Goal: Find specific page/section: Find specific page/section

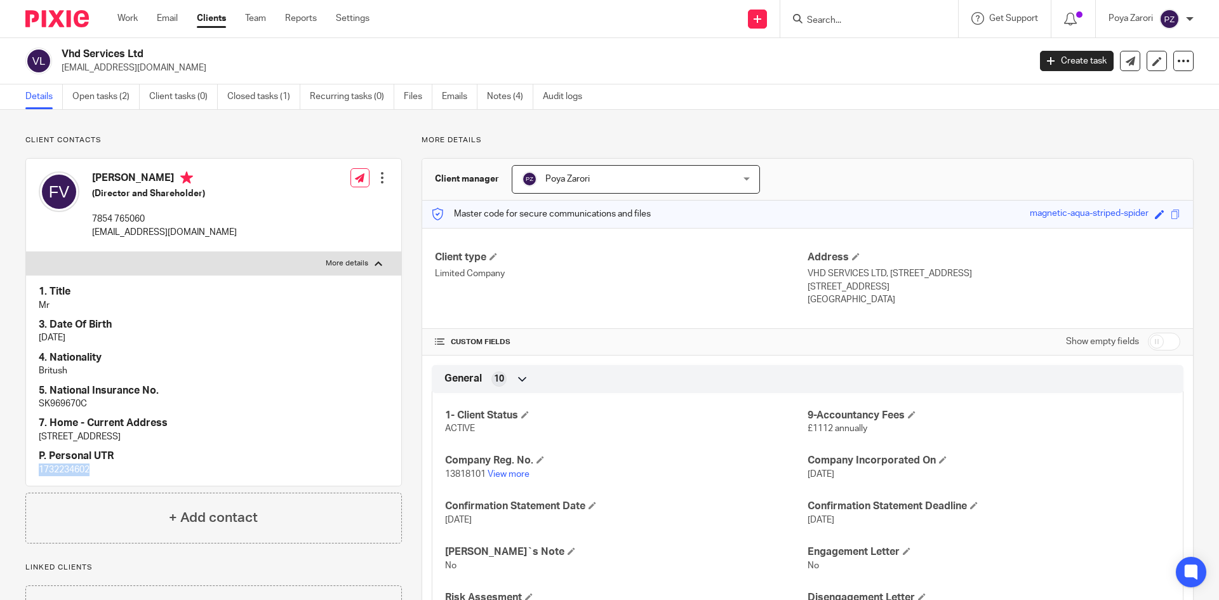
drag, startPoint x: 150, startPoint y: 178, endPoint x: 93, endPoint y: 176, distance: 57.2
click at [93, 176] on h4 "Farid Vahidi" at bounding box center [164, 179] width 145 height 16
copy h4 "Farid Vahidi"
click at [114, 68] on p "vhdservicesltd@gmail.com" at bounding box center [541, 68] width 959 height 13
click at [114, 67] on p "vhdservicesltd@gmail.com" at bounding box center [541, 68] width 959 height 13
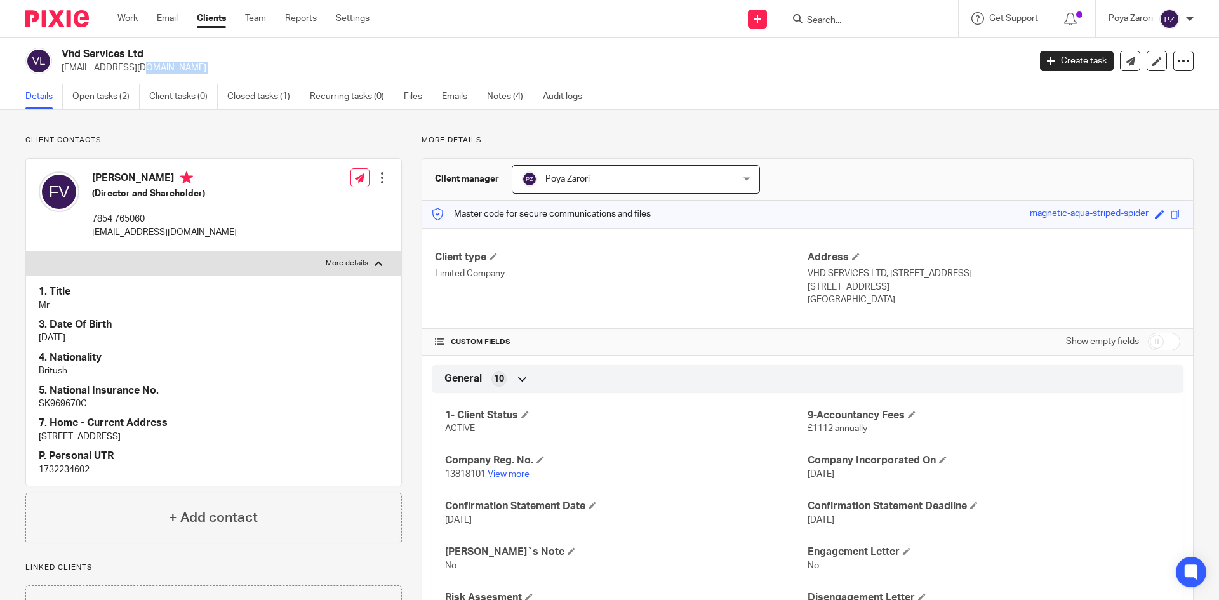
click at [114, 67] on p "vhdservicesltd@gmail.com" at bounding box center [541, 68] width 959 height 13
copy main "vhdservicesltd@gmail.com Create task Update from Companies House Export data Me…"
drag, startPoint x: 149, startPoint y: 180, endPoint x: 94, endPoint y: 178, distance: 55.2
click at [94, 178] on h4 "Farid Vahidi" at bounding box center [164, 179] width 145 height 16
copy h4 "Farid Vahidi"
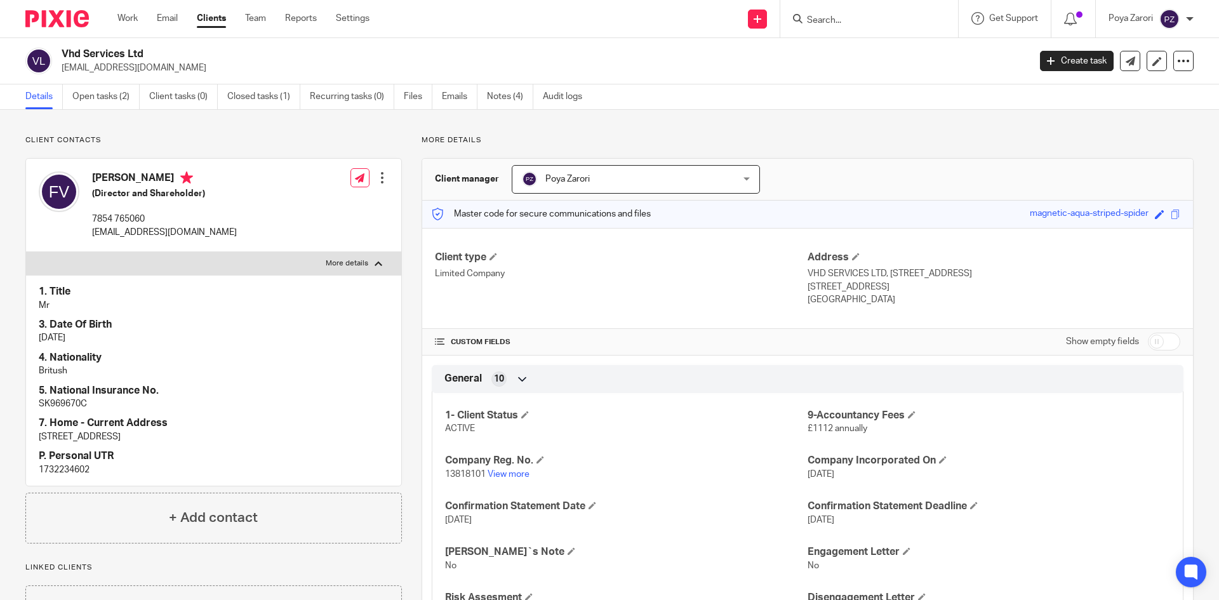
click at [867, 22] on input "Search" at bounding box center [862, 20] width 114 height 11
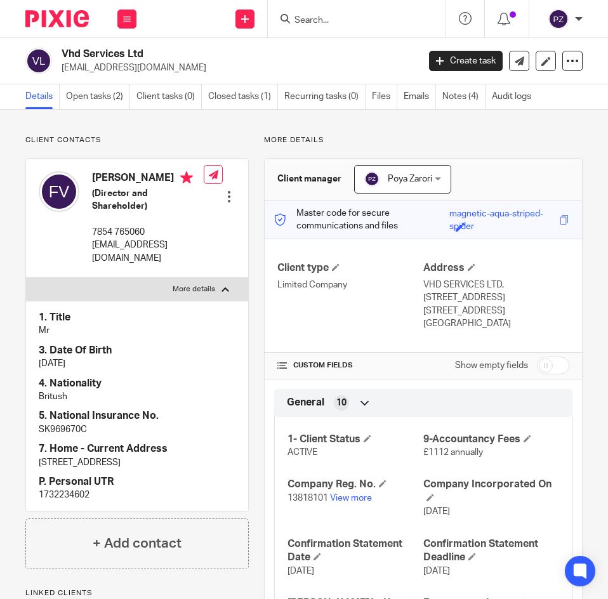
click at [116, 69] on p "vhdservicesltd@gmail.com" at bounding box center [236, 68] width 348 height 13
click at [116, 69] on p "[EMAIL_ADDRESS][DOMAIN_NAME]" at bounding box center [236, 68] width 348 height 13
copy main "vhdservicesltd@gmail.com Create task Update from Companies House Export data Me…"
click at [112, 58] on h2 "Vhd Services Ltd" at bounding box center [201, 54] width 279 height 13
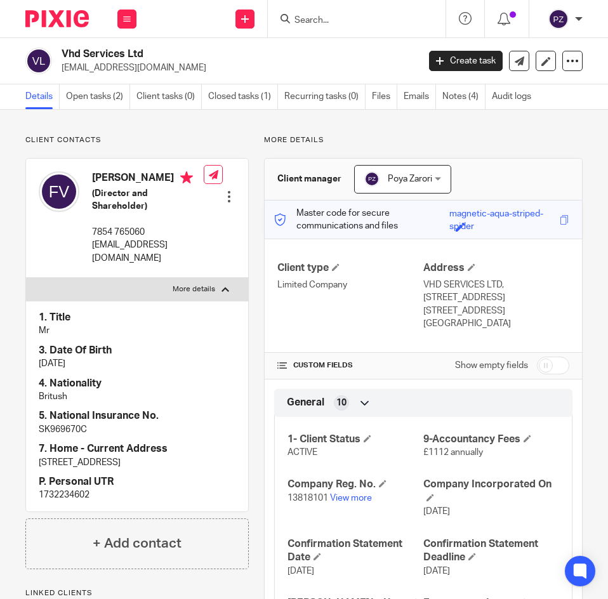
click at [112, 56] on h2 "Vhd Services Ltd" at bounding box center [201, 54] width 279 height 13
copy div "Vhd Services Ltd"
click at [348, 503] on link "View more" at bounding box center [351, 498] width 42 height 9
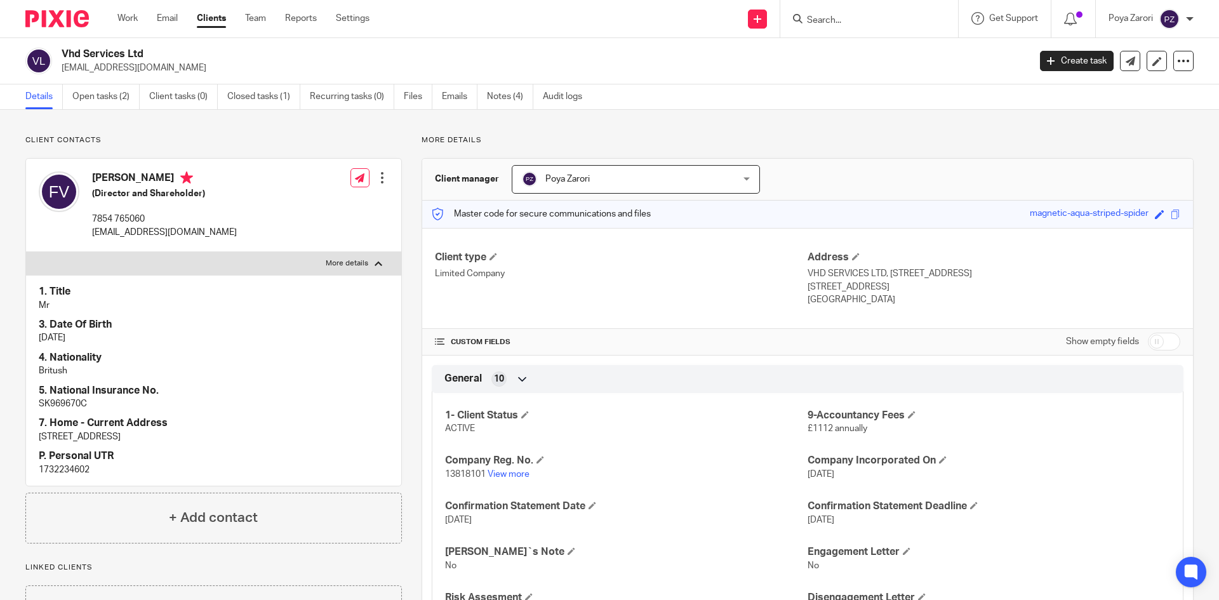
click at [842, 21] on input "Search" at bounding box center [862, 20] width 114 height 11
type input "bhd"
click at [863, 51] on link at bounding box center [917, 54] width 228 height 29
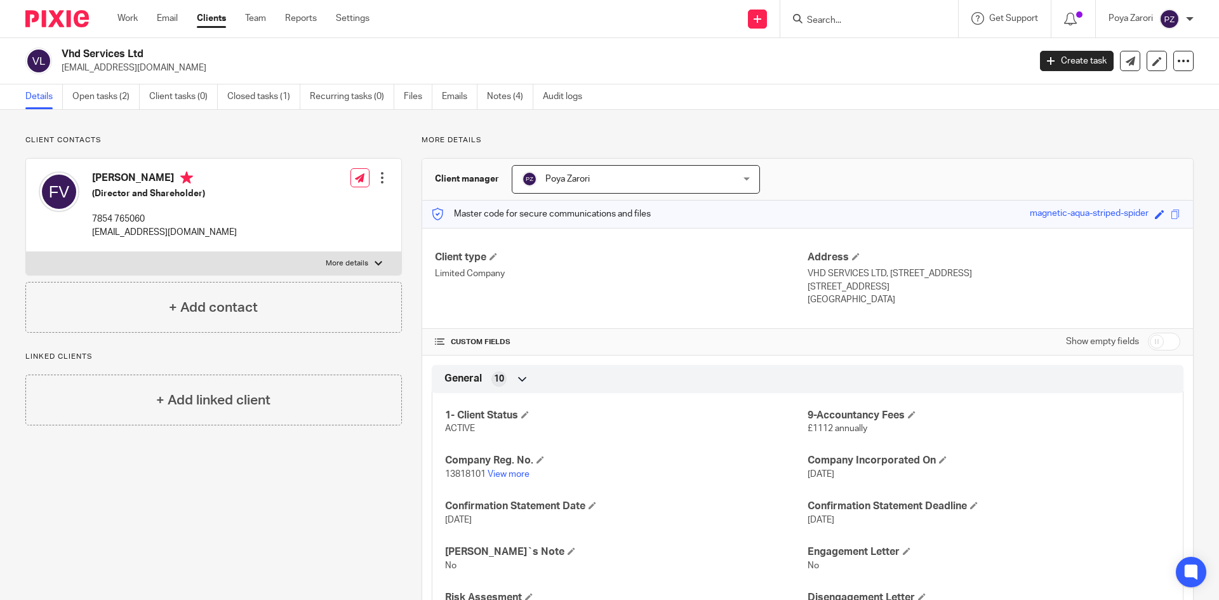
click at [838, 15] on input "Search" at bounding box center [862, 20] width 114 height 11
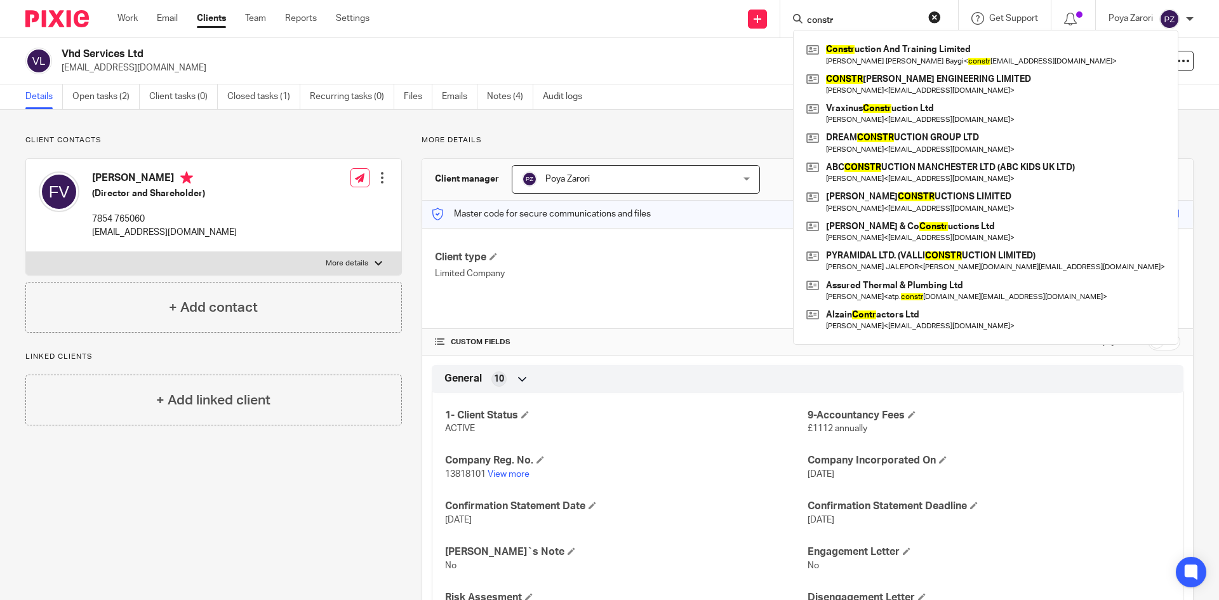
type input "constr"
click at [932, 12] on button "reset" at bounding box center [934, 17] width 13 height 13
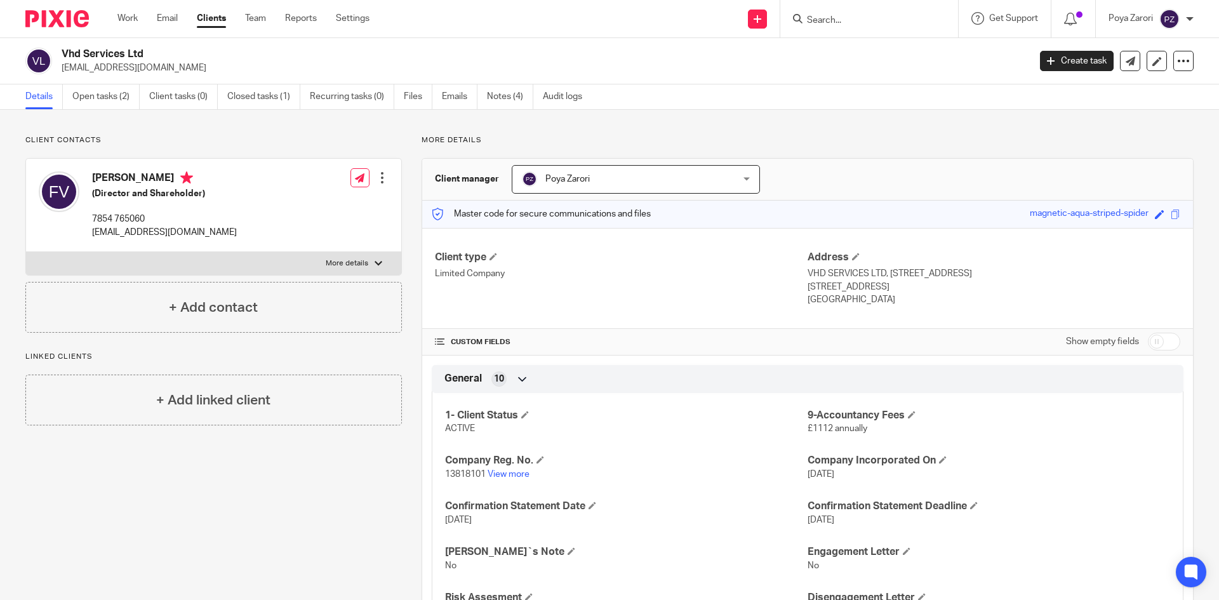
click at [849, 17] on input "Search" at bounding box center [862, 20] width 114 height 11
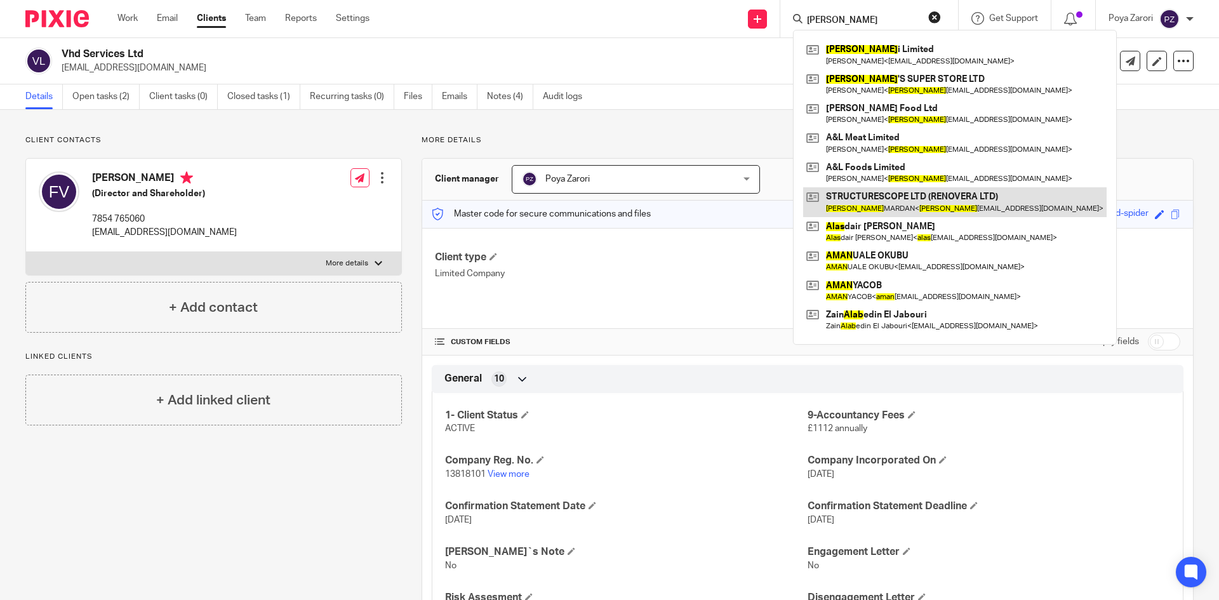
type input "alan"
click at [904, 194] on link at bounding box center [954, 201] width 303 height 29
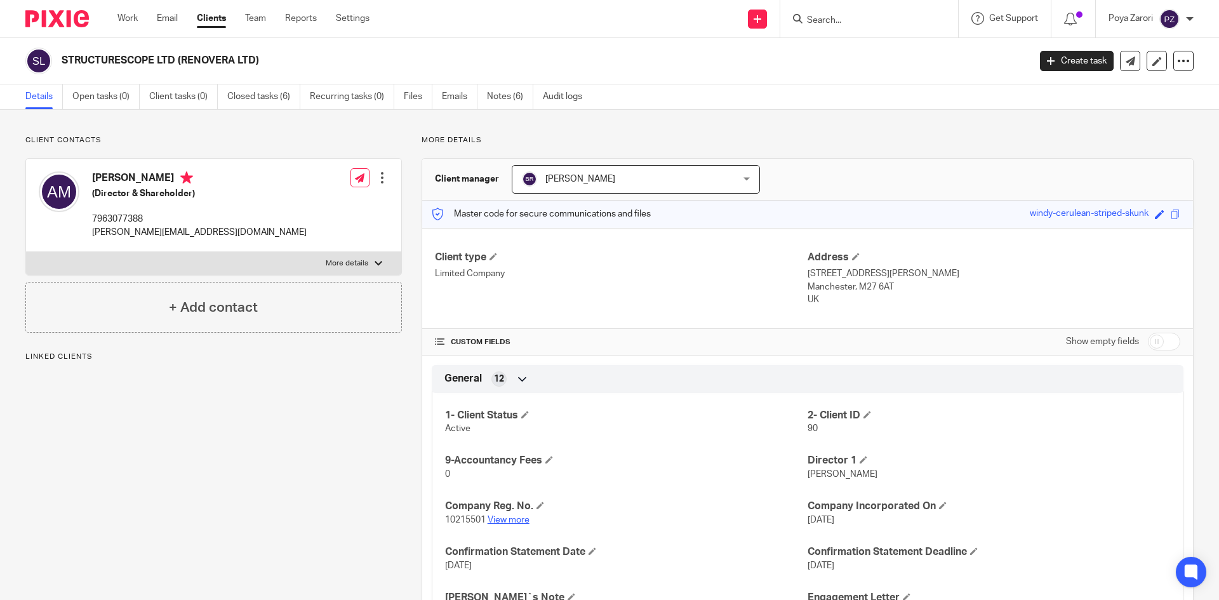
click at [515, 519] on link "View more" at bounding box center [508, 519] width 42 height 9
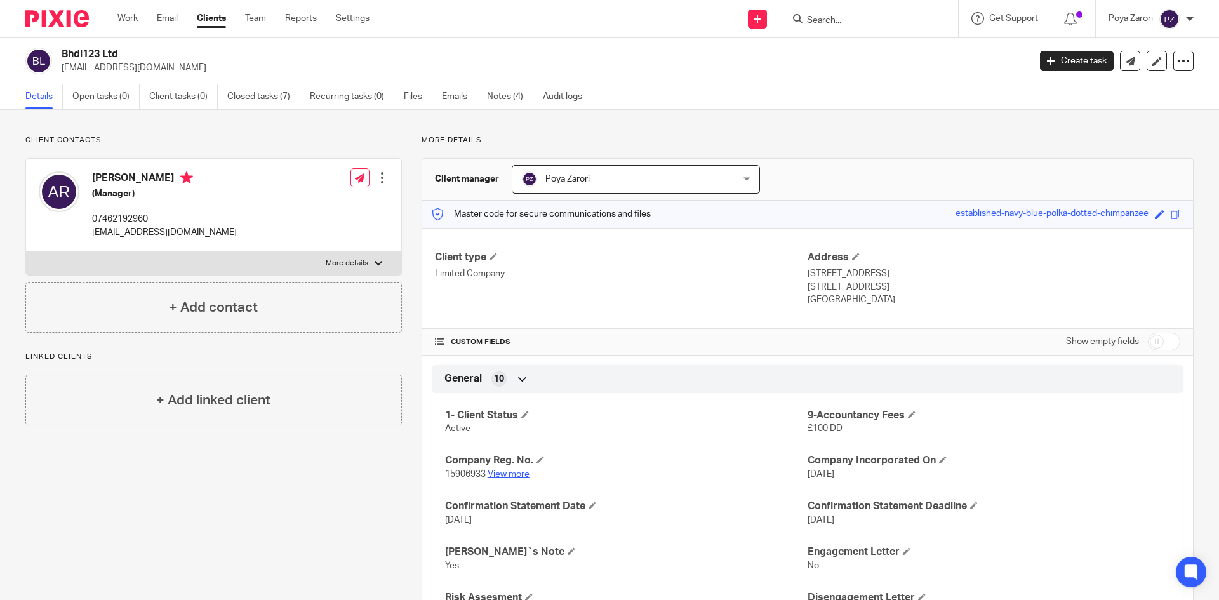
click at [515, 472] on link "View more" at bounding box center [508, 474] width 42 height 9
click at [819, 22] on input "Search" at bounding box center [862, 20] width 114 height 11
type input "mamad home"
click at [849, 49] on link at bounding box center [910, 54] width 215 height 29
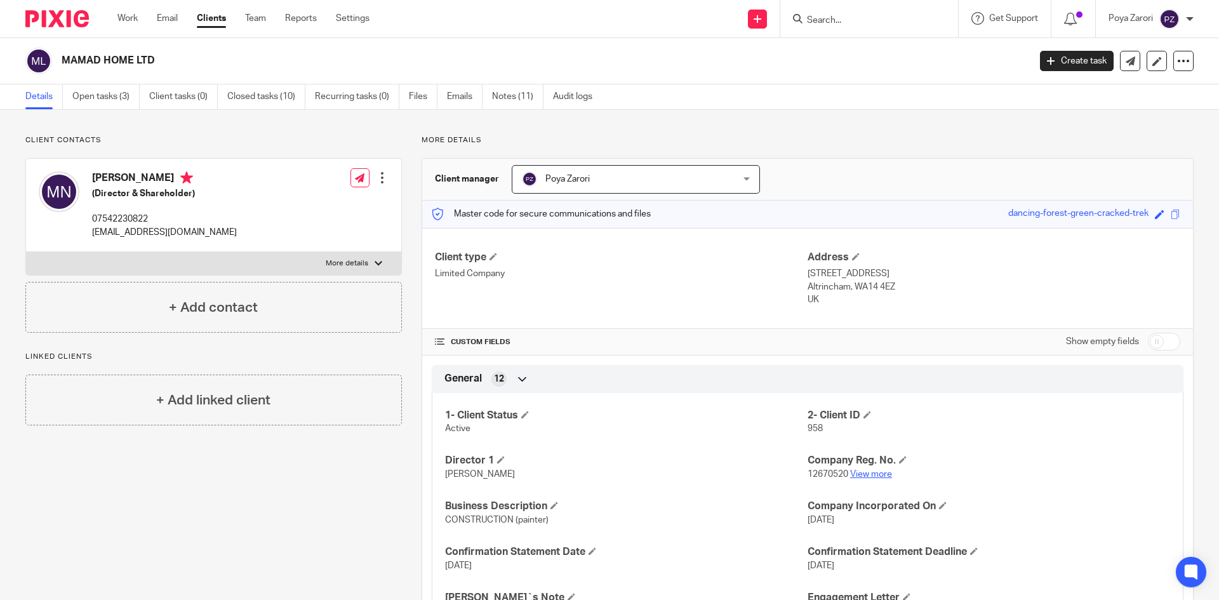
click at [875, 475] on link "View more" at bounding box center [871, 474] width 42 height 9
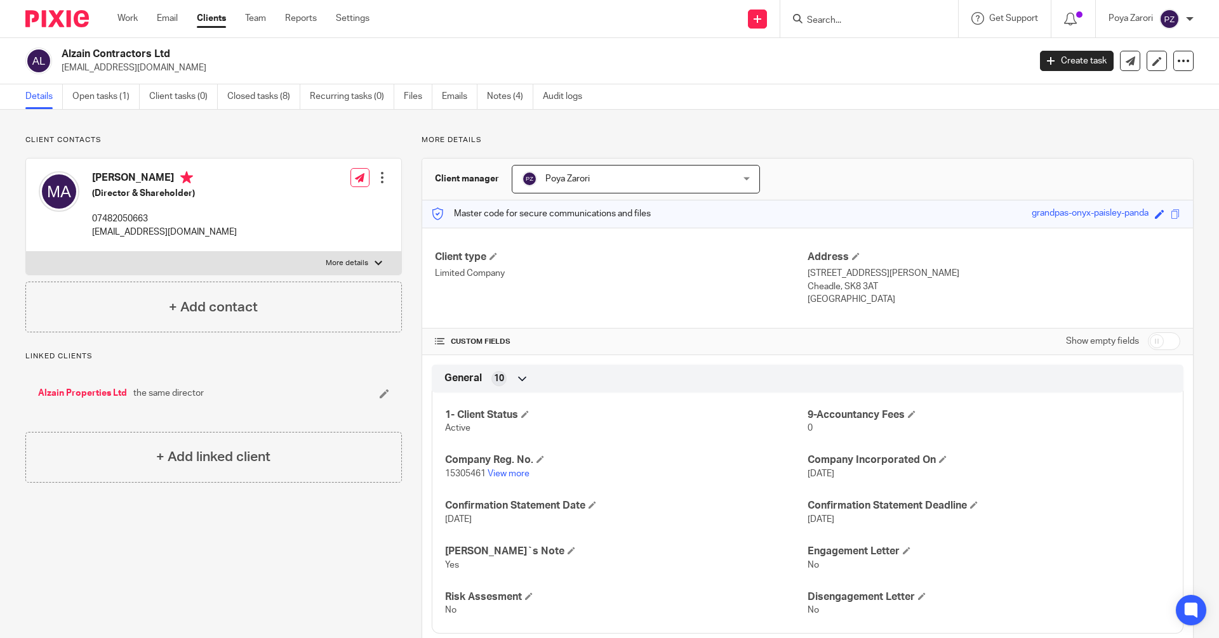
click at [854, 20] on input "Search" at bounding box center [862, 20] width 114 height 11
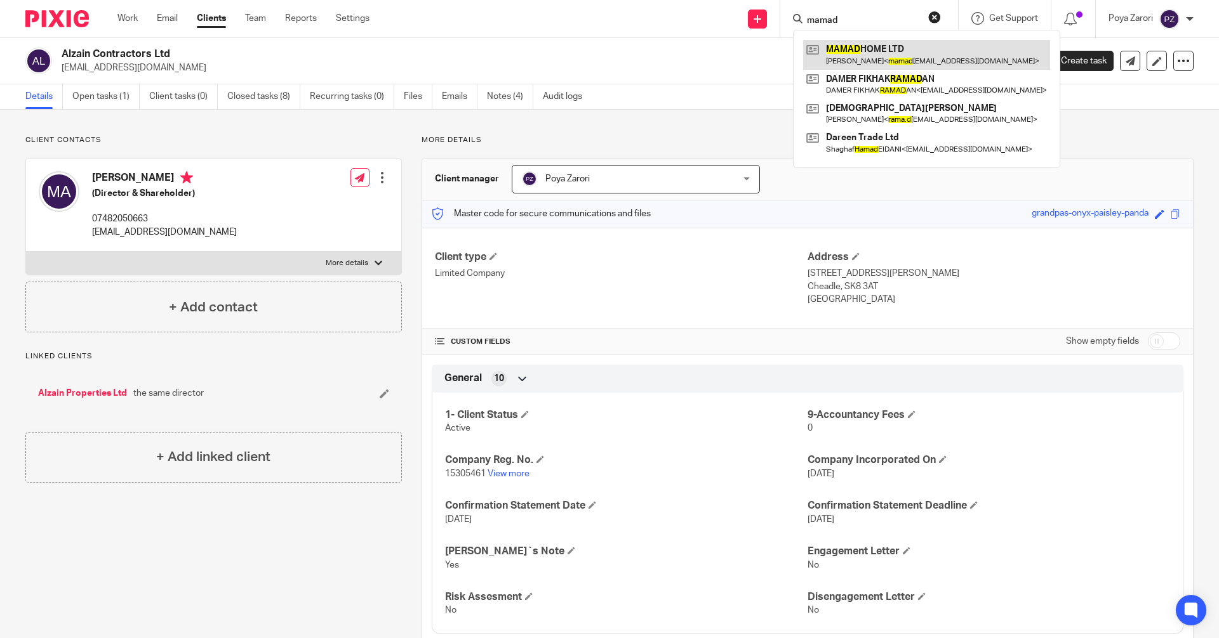
type input "mamad"
click at [902, 56] on link at bounding box center [926, 54] width 247 height 29
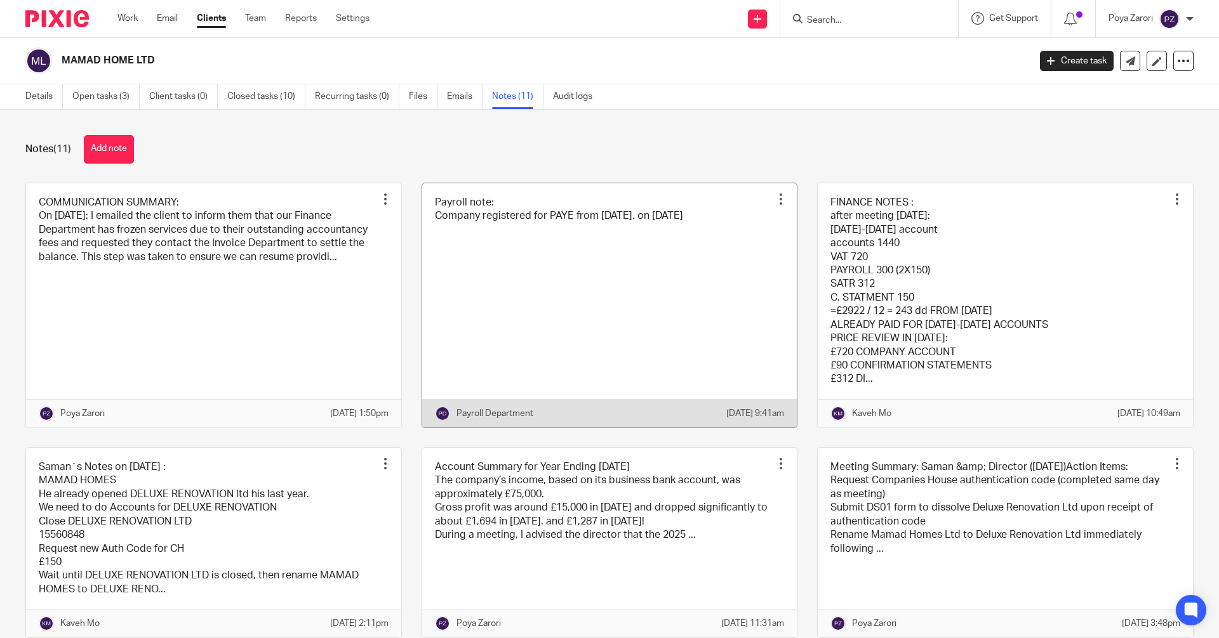
scroll to position [127, 0]
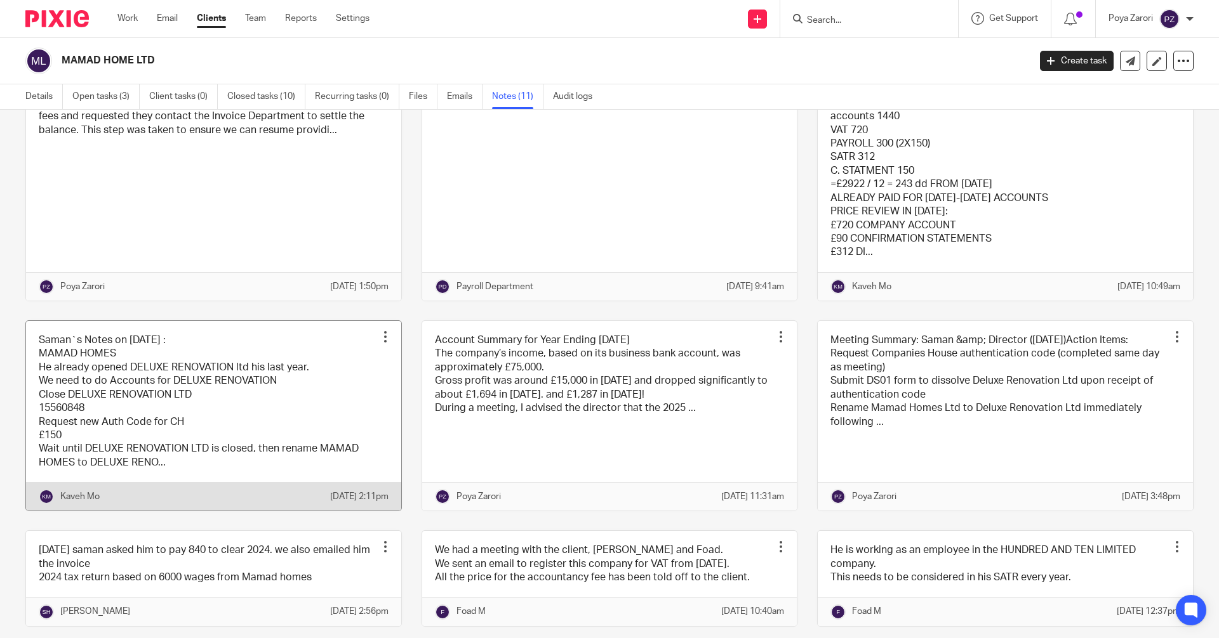
click at [312, 428] on link at bounding box center [213, 416] width 375 height 190
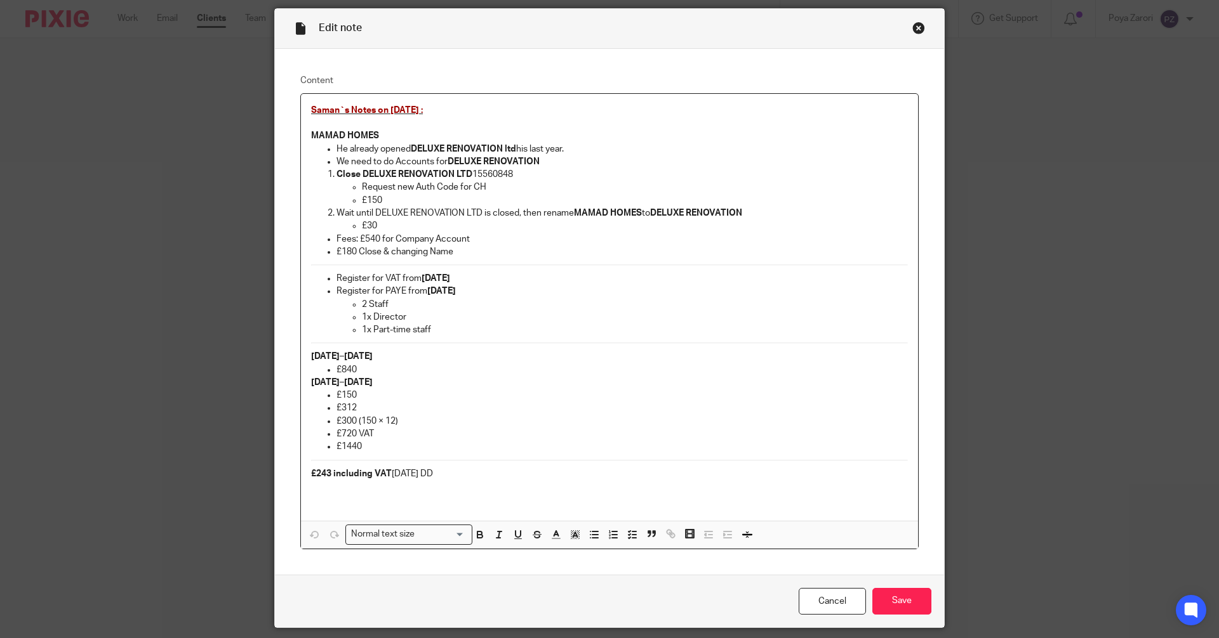
scroll to position [83, 0]
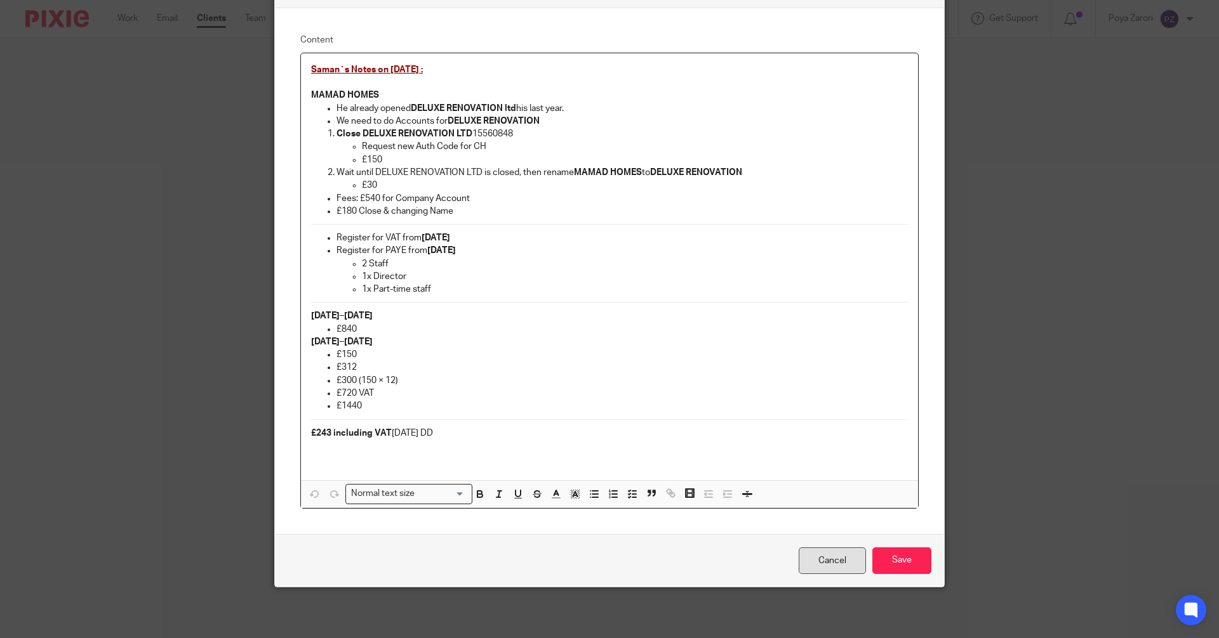
click at [810, 558] on link "Cancel" at bounding box center [831, 561] width 67 height 27
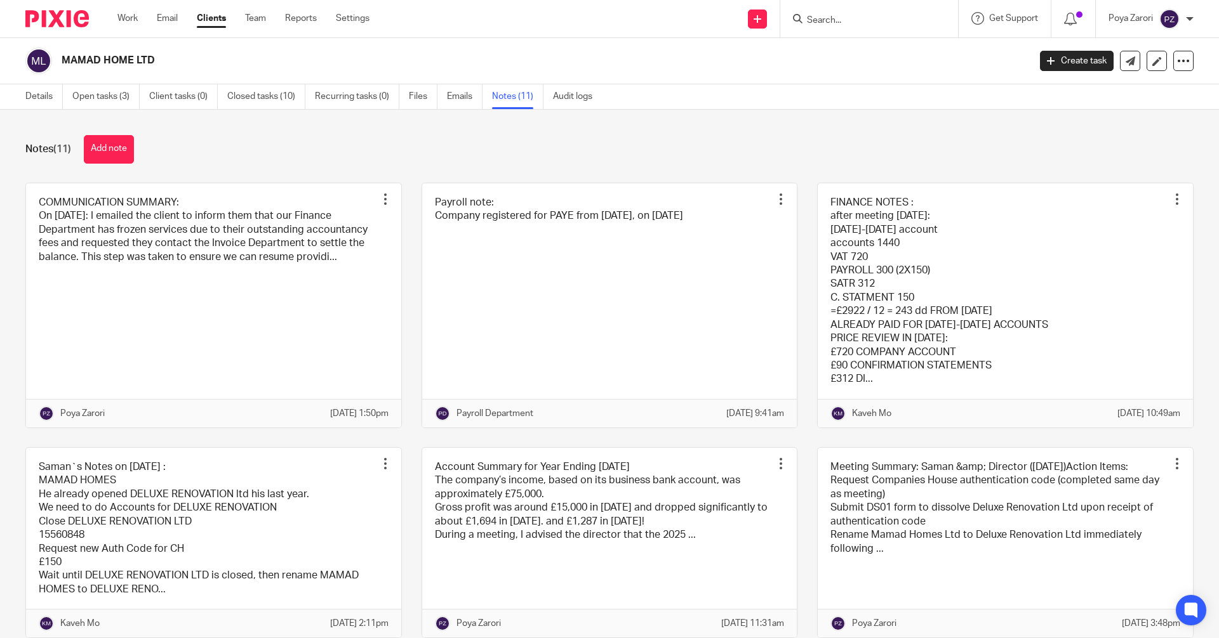
click at [831, 18] on input "Search" at bounding box center [862, 20] width 114 height 11
click at [1067, 15] on icon at bounding box center [1070, 19] width 13 height 13
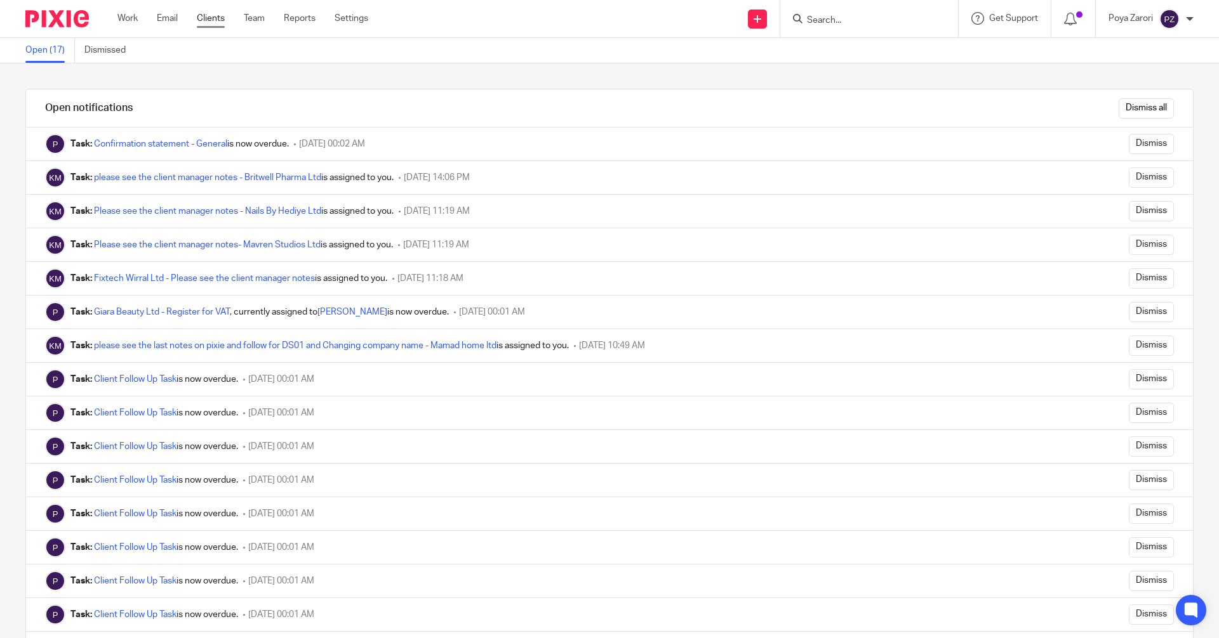
click at [213, 16] on link "Clients" at bounding box center [211, 18] width 28 height 13
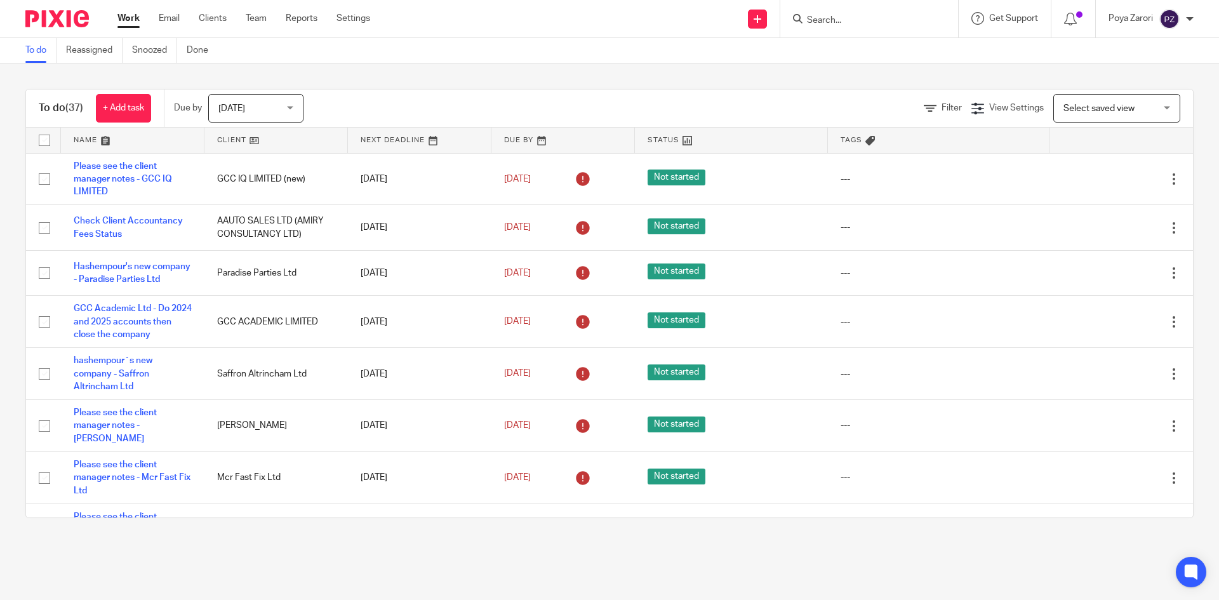
click at [864, 22] on input "Search" at bounding box center [862, 20] width 114 height 11
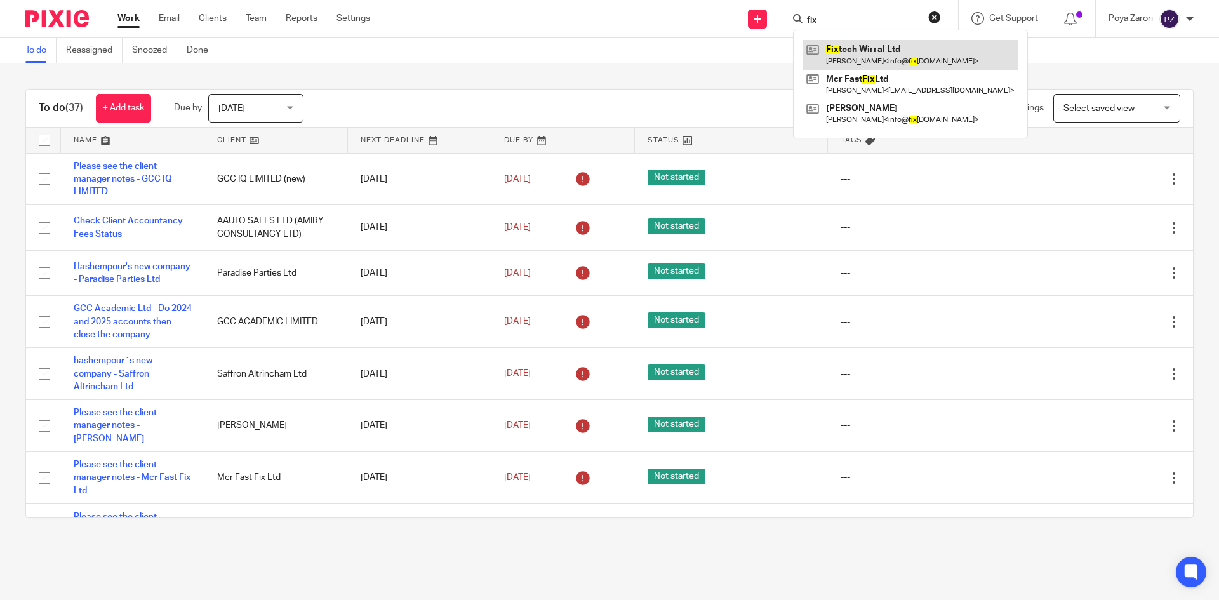
type input "fix"
click at [871, 44] on link at bounding box center [910, 54] width 215 height 29
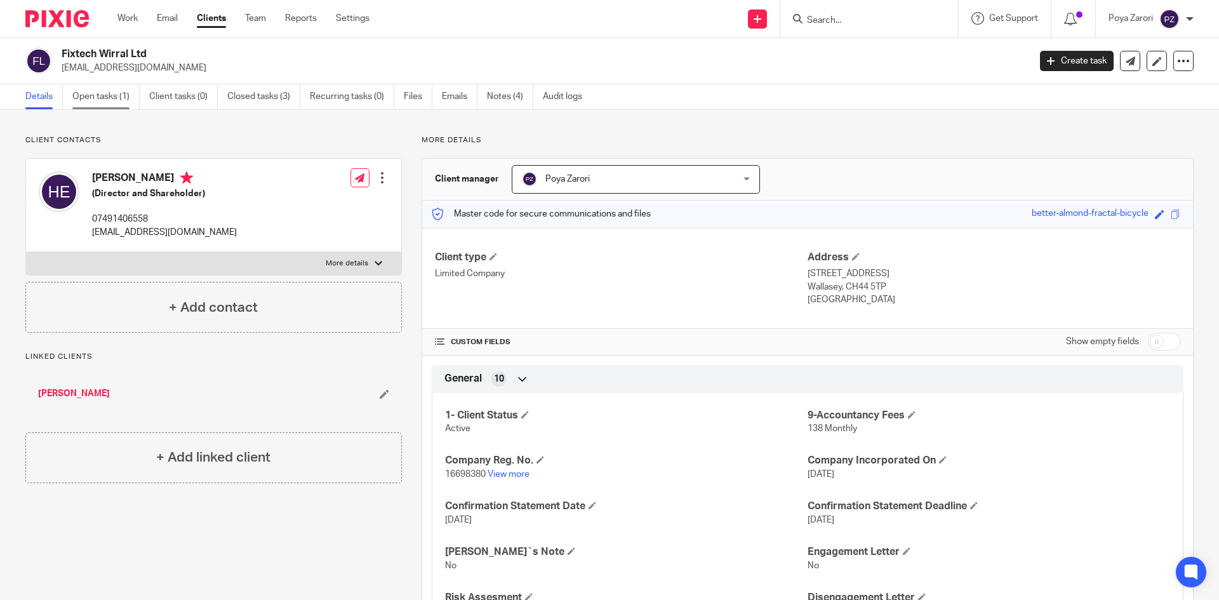
click at [109, 93] on link "Open tasks (1)" at bounding box center [105, 96] width 67 height 25
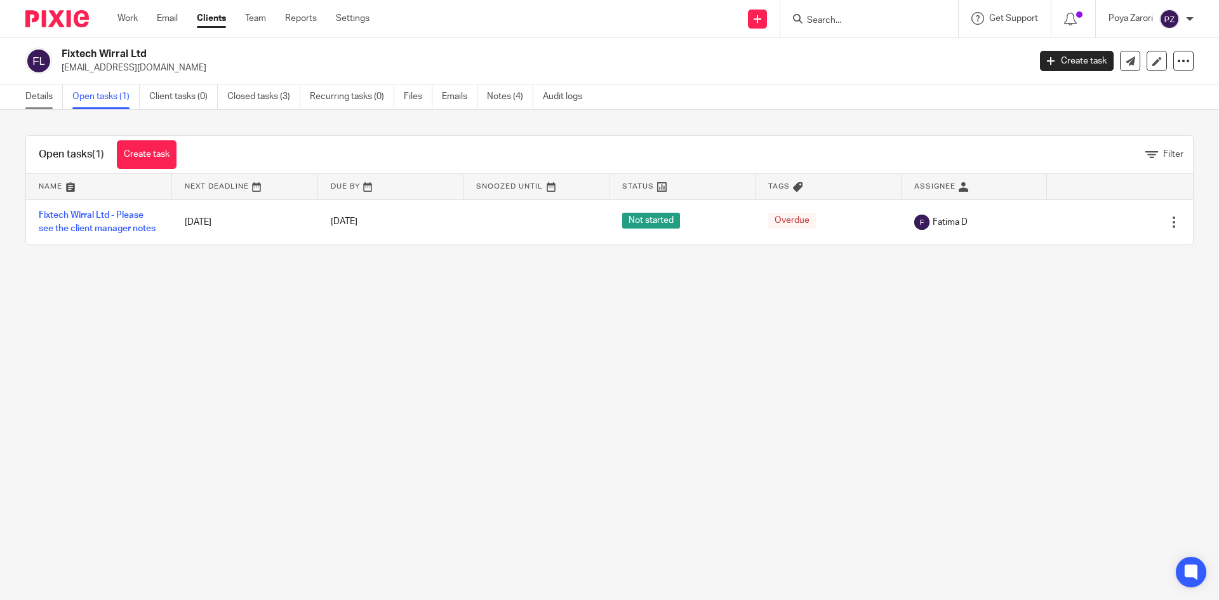
click at [44, 100] on link "Details" at bounding box center [43, 96] width 37 height 25
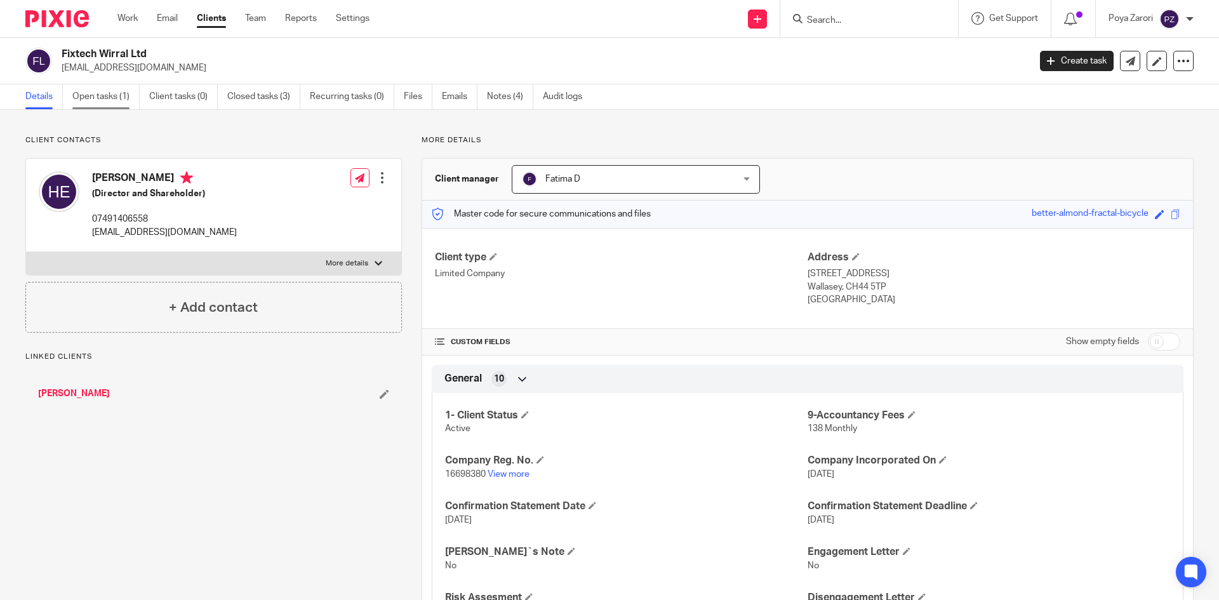
click at [84, 96] on link "Open tasks (1)" at bounding box center [105, 96] width 67 height 25
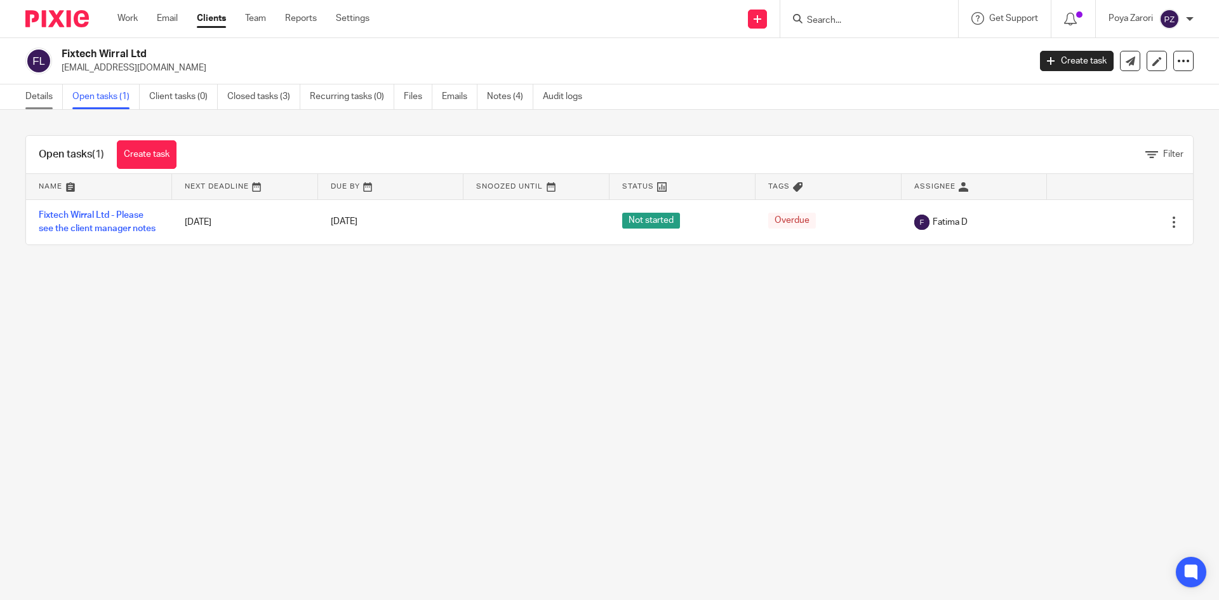
click at [31, 96] on link "Details" at bounding box center [43, 96] width 37 height 25
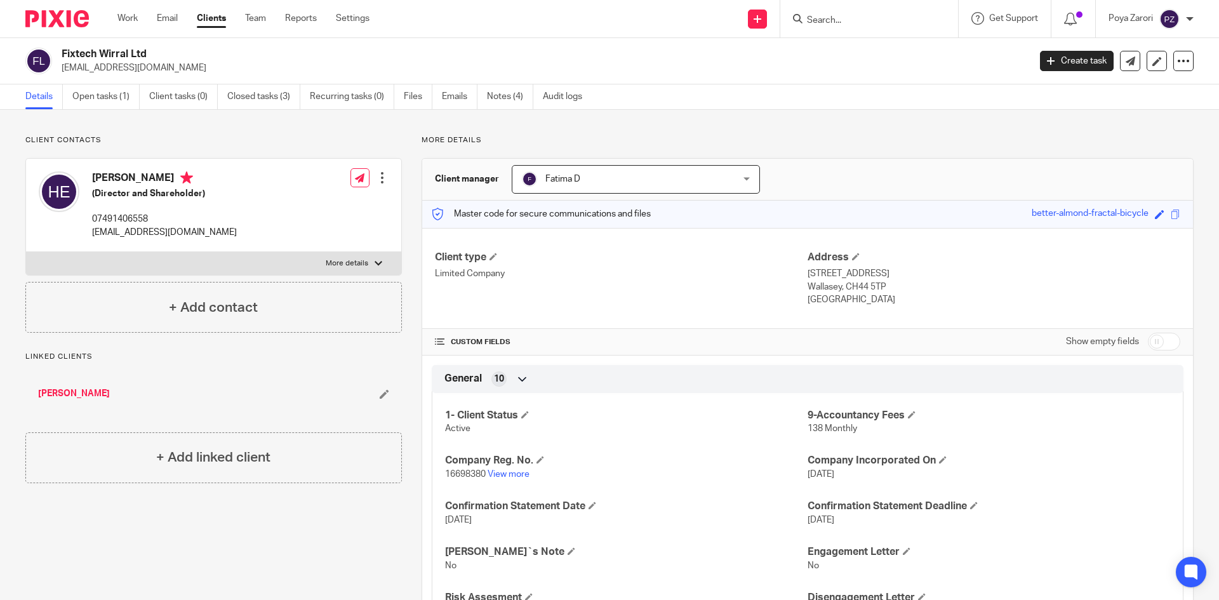
click at [830, 20] on input "Search" at bounding box center [862, 20] width 114 height 11
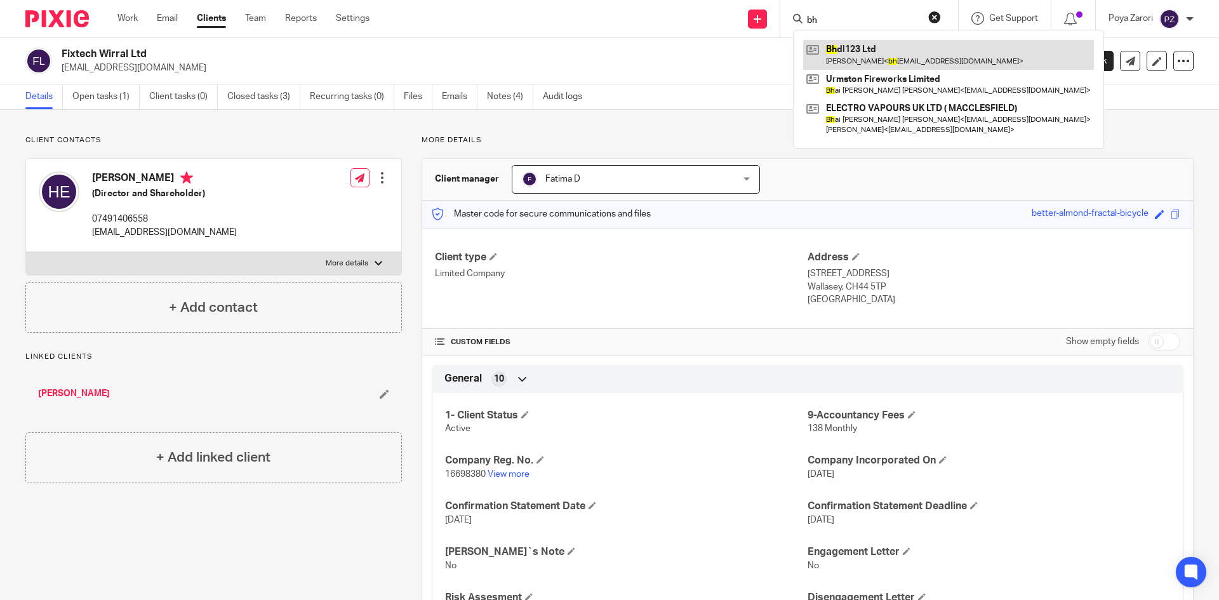
type input "bh"
click at [848, 46] on link at bounding box center [948, 54] width 291 height 29
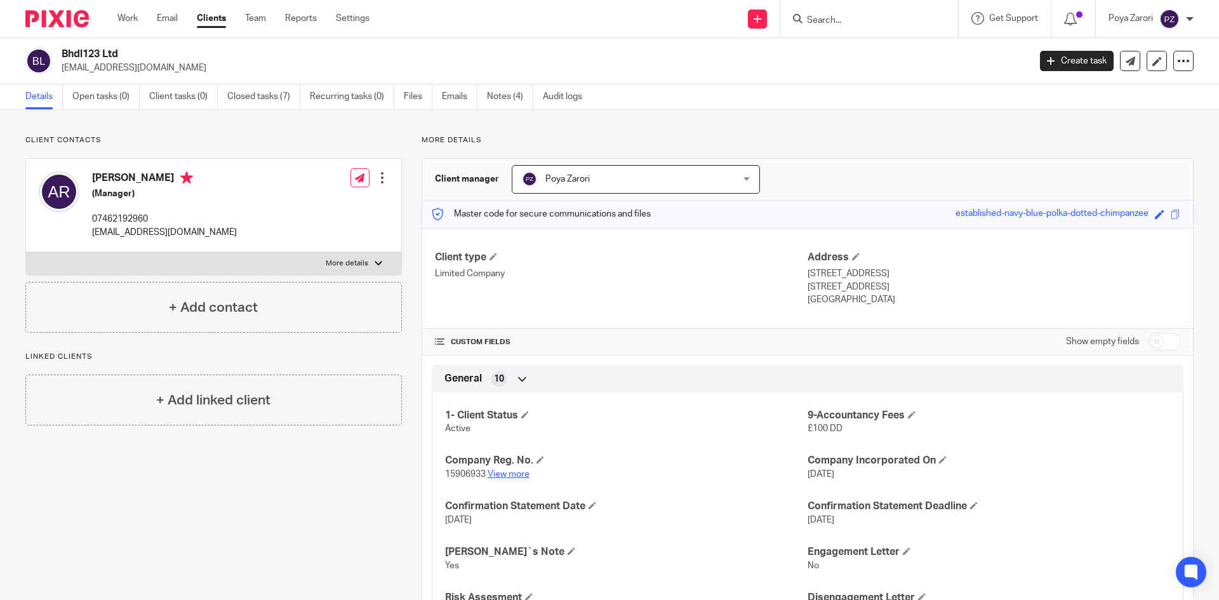
click at [524, 475] on link "View more" at bounding box center [508, 474] width 42 height 9
click at [509, 475] on link "View more" at bounding box center [508, 474] width 42 height 9
click at [374, 257] on label "More details" at bounding box center [213, 263] width 375 height 23
click at [26, 252] on input "More details" at bounding box center [25, 251] width 1 height 1
checkbox input "true"
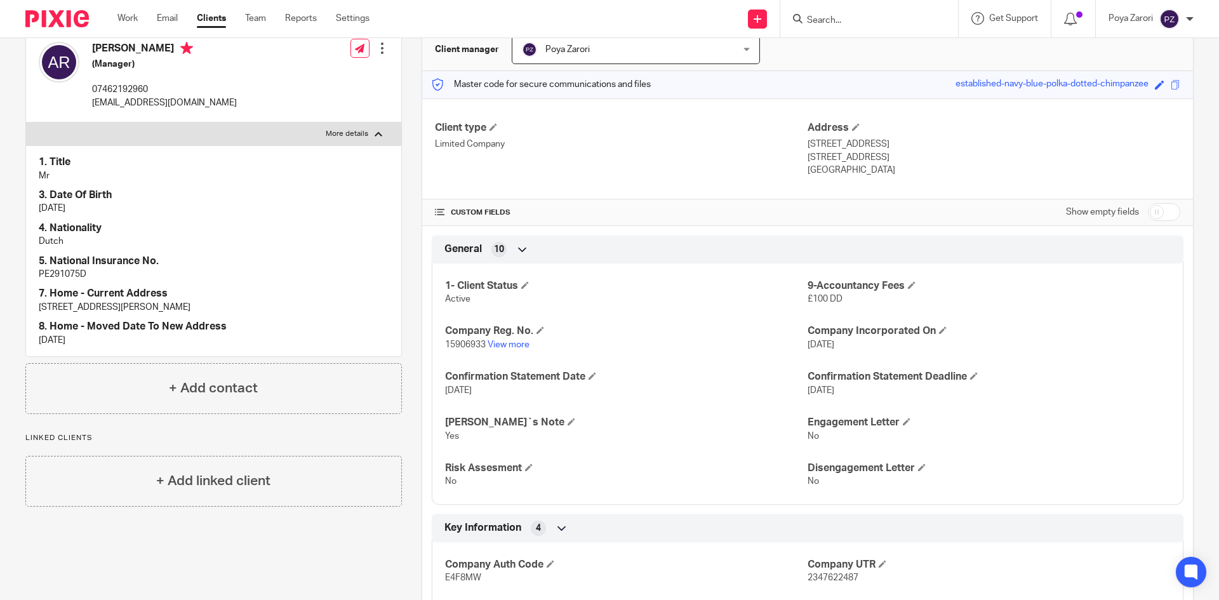
scroll to position [317, 0]
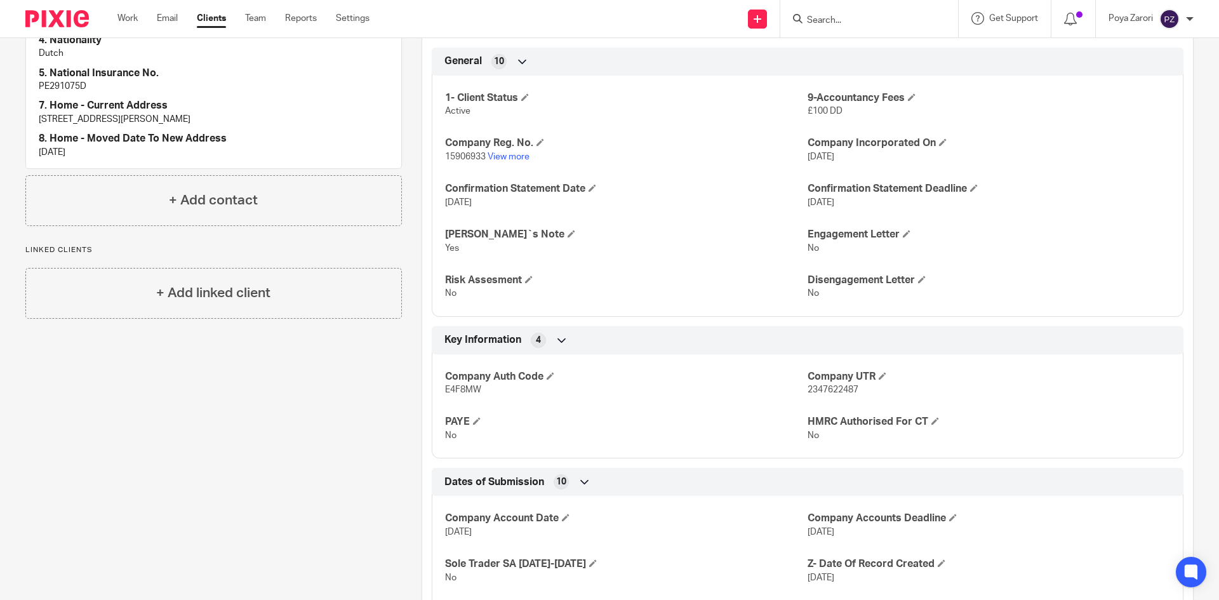
click at [840, 387] on span "2347622487" at bounding box center [832, 389] width 51 height 9
copy span "2347622487"
click at [456, 390] on span "E4F8MW" at bounding box center [463, 389] width 36 height 9
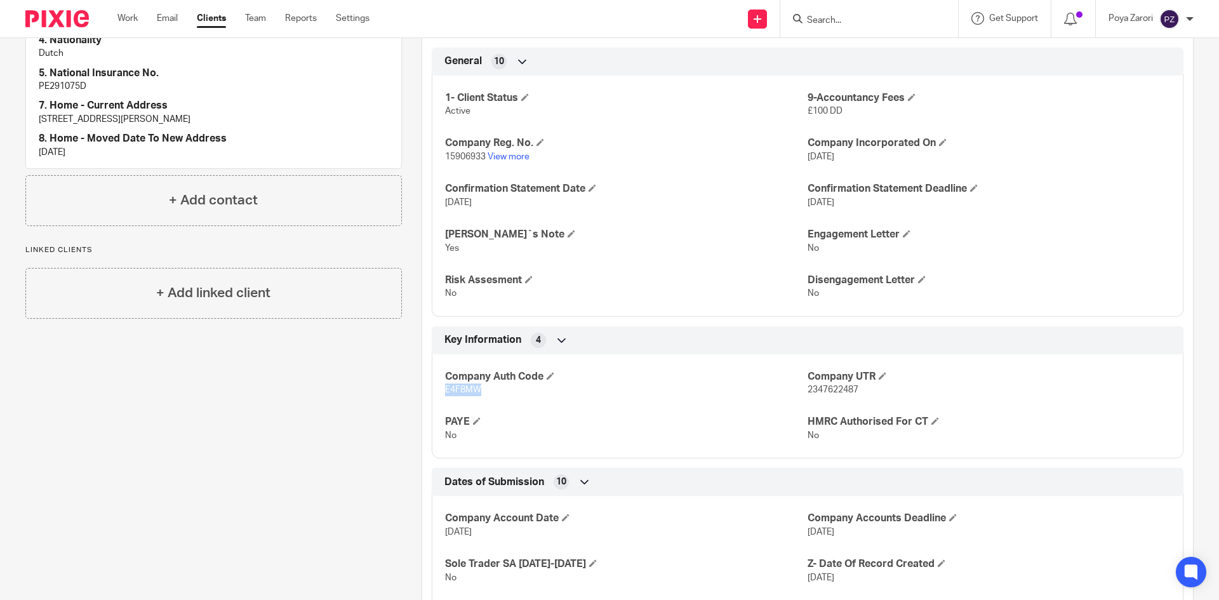
copy span "E4F8MW"
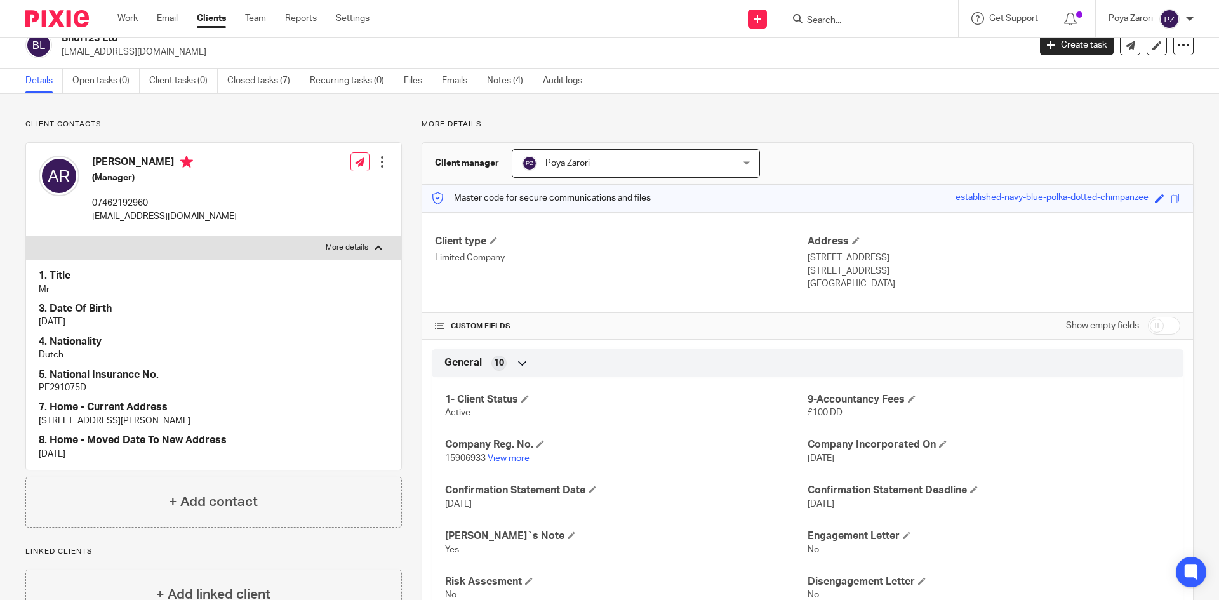
scroll to position [0, 0]
